Goal: Navigation & Orientation: Go to known website

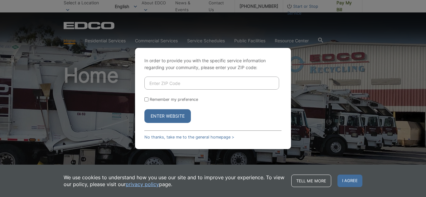
click at [165, 120] on button "Enter Website" at bounding box center [167, 116] width 46 height 14
click at [161, 89] on input "Enter ZIP Code" at bounding box center [211, 83] width 135 height 13
type input "92078"
click at [145, 100] on input "Remember my preference" at bounding box center [146, 100] width 4 height 4
checkbox input "true"
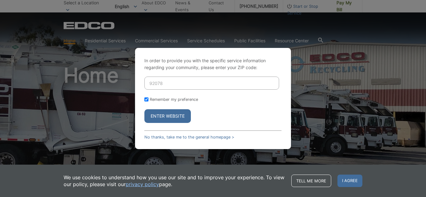
checkbox input "true"
click at [163, 116] on button "Enter Website" at bounding box center [167, 116] width 46 height 14
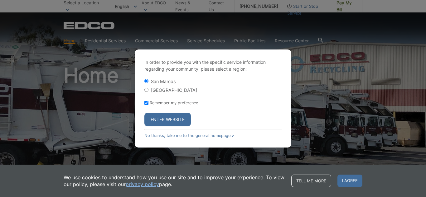
click at [165, 119] on button "Enter Website" at bounding box center [167, 120] width 46 height 14
